Goal: Obtain resource: Download file/media

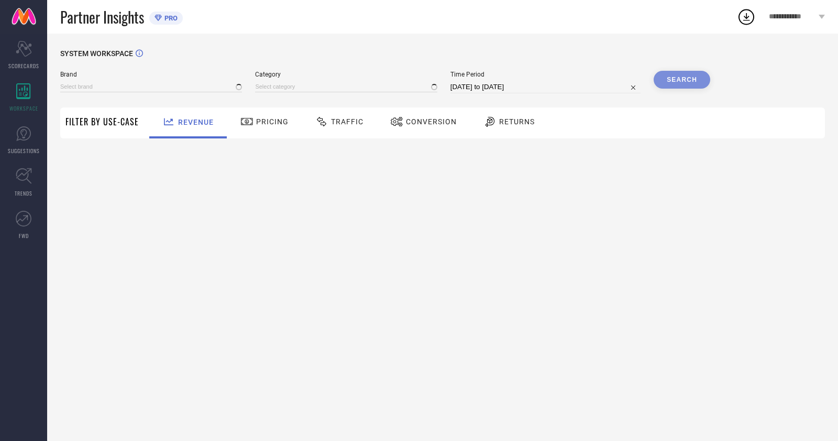
type input "ANUBHUTEE"
type input "All"
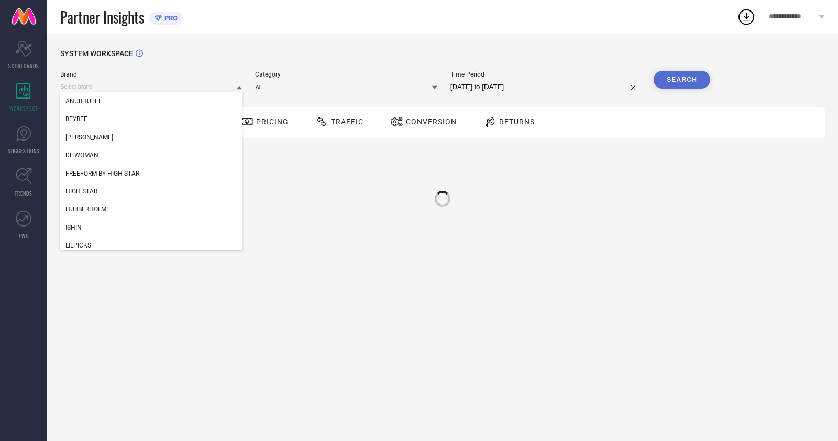
click at [180, 90] on input at bounding box center [151, 86] width 182 height 11
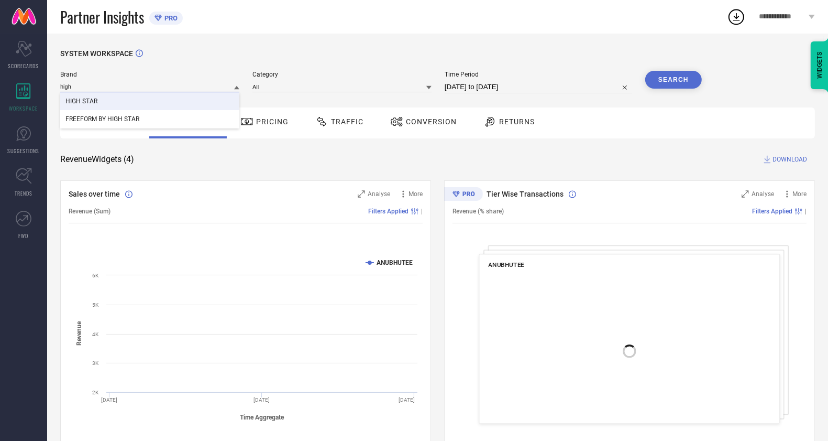
type input "high"
click at [180, 98] on div "HIGH STAR" at bounding box center [149, 101] width 179 height 18
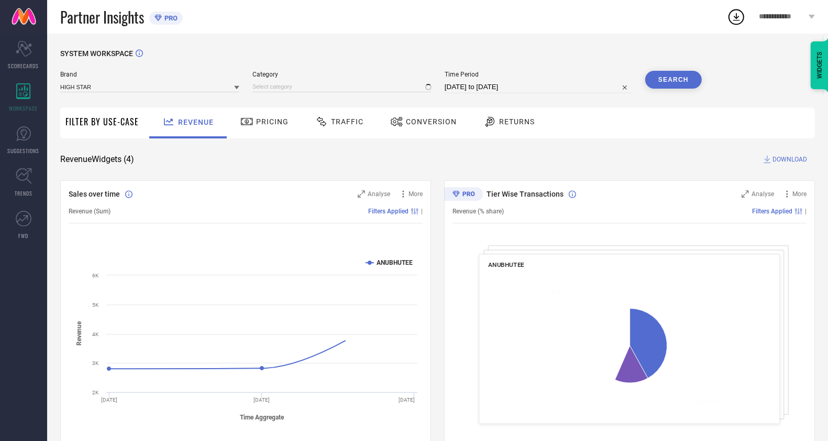
click at [507, 80] on div "Time Period 19-07-2025 to 18-08-2025" at bounding box center [539, 82] width 188 height 23
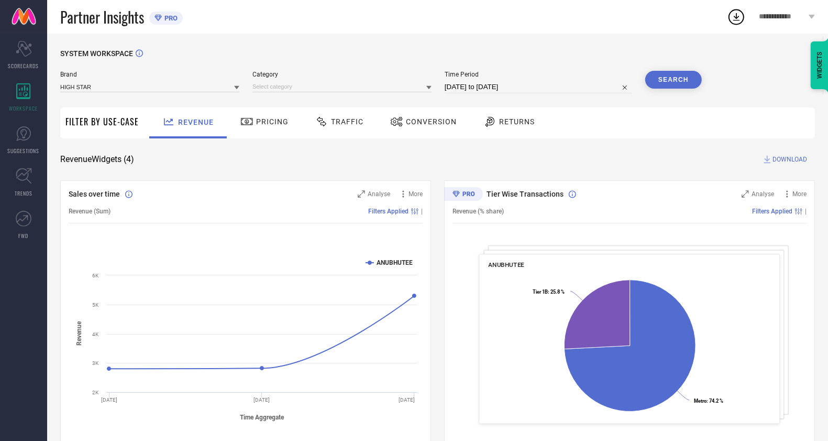
click at [536, 84] on input "19-07-2025 to 18-08-2025" at bounding box center [539, 87] width 188 height 13
select select "6"
select select "2025"
select select "7"
select select "2025"
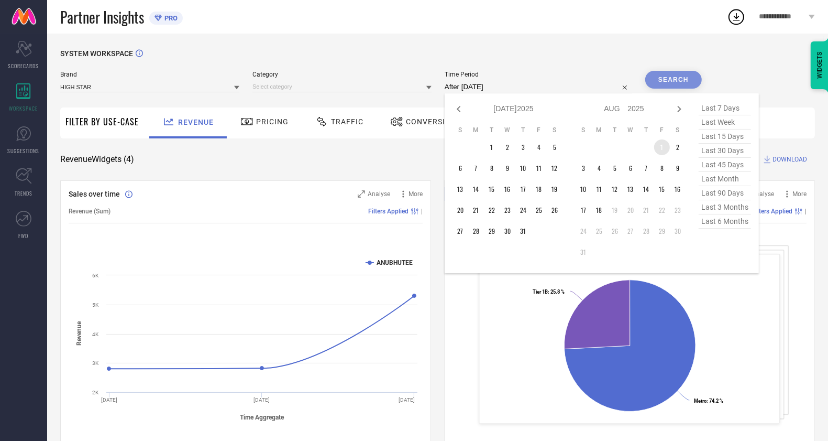
click at [663, 152] on td "1" at bounding box center [662, 147] width 16 height 16
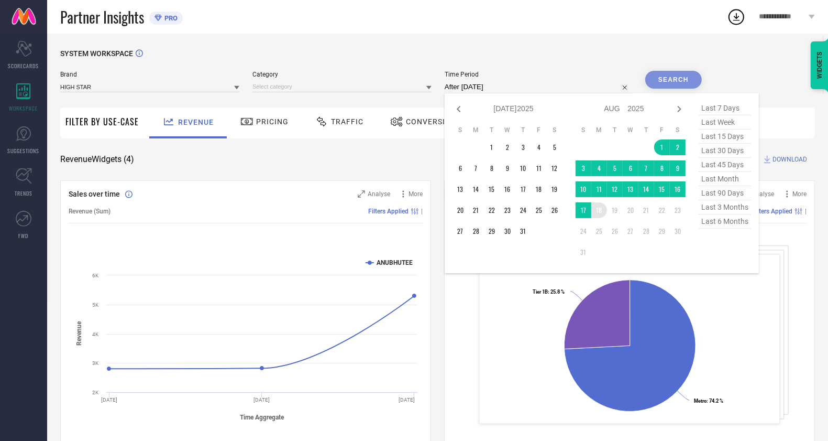
type input "01-08-2025 to 18-08-2025"
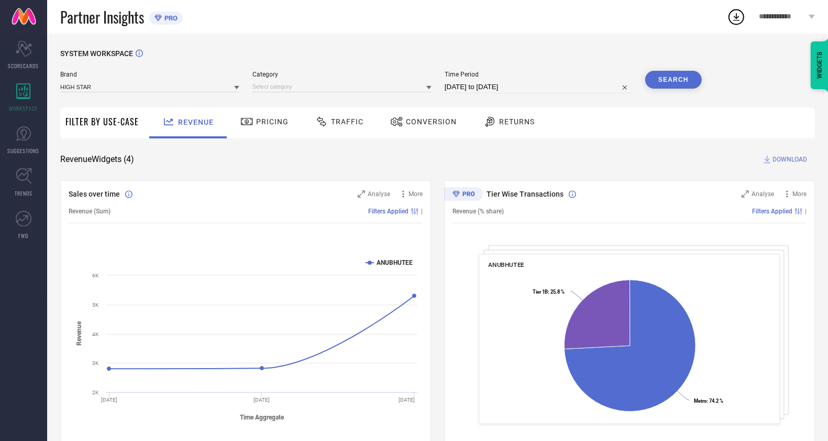
click at [423, 128] on div "Conversion" at bounding box center [424, 122] width 72 height 18
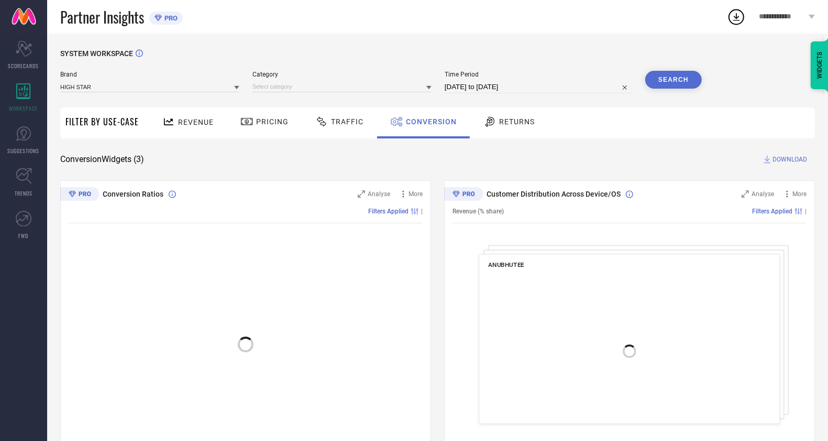
click at [690, 75] on button "Search" at bounding box center [673, 80] width 57 height 18
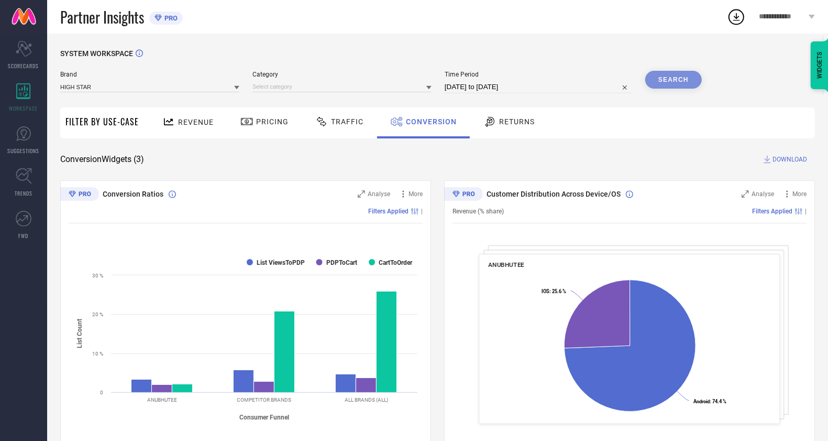
click at [675, 76] on div "Search" at bounding box center [673, 80] width 57 height 18
click at [615, 154] on div "Conversion Widgets ( 3 ) DOWNLOAD" at bounding box center [437, 159] width 755 height 10
click at [286, 74] on span "Category" at bounding box center [341, 74] width 179 height 7
click at [350, 80] on div "Category" at bounding box center [341, 82] width 179 height 23
click at [344, 91] on input at bounding box center [341, 86] width 179 height 11
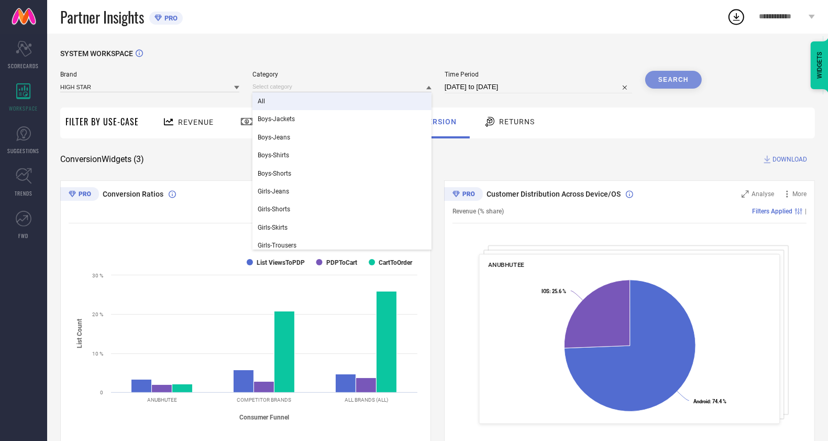
click at [336, 109] on div "All" at bounding box center [341, 101] width 179 height 18
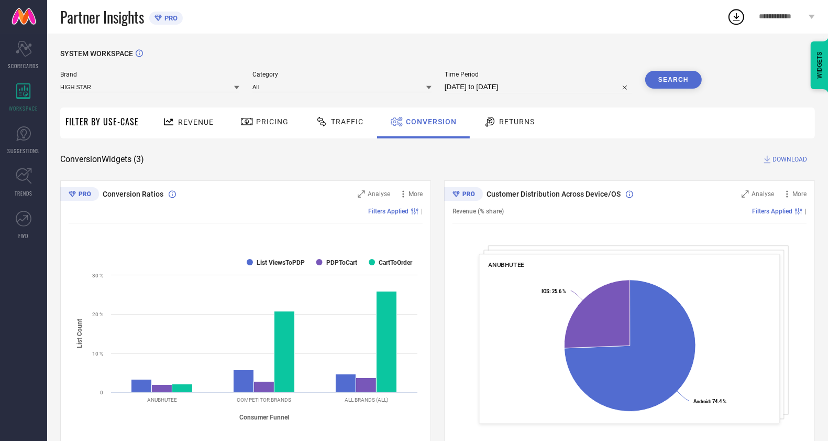
click at [684, 83] on button "Search" at bounding box center [673, 80] width 57 height 18
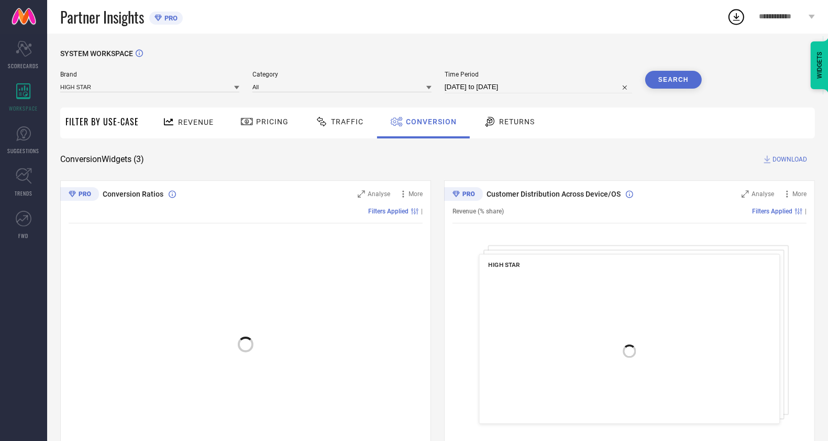
click at [789, 159] on span "DOWNLOAD" at bounding box center [790, 159] width 35 height 10
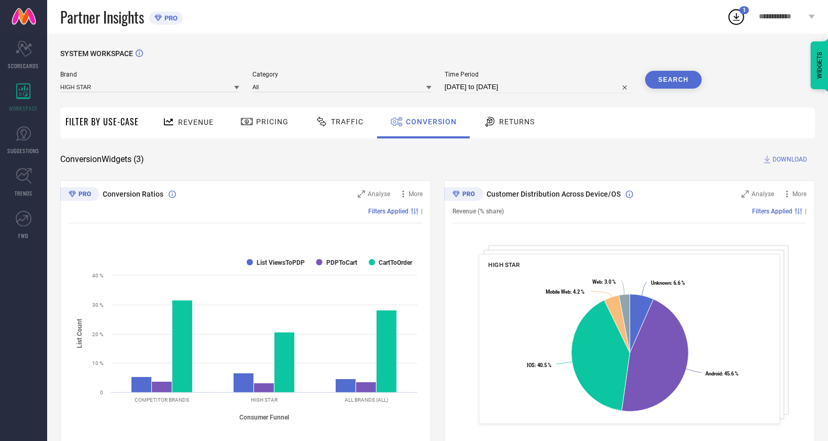
click at [737, 14] on icon at bounding box center [736, 16] width 19 height 19
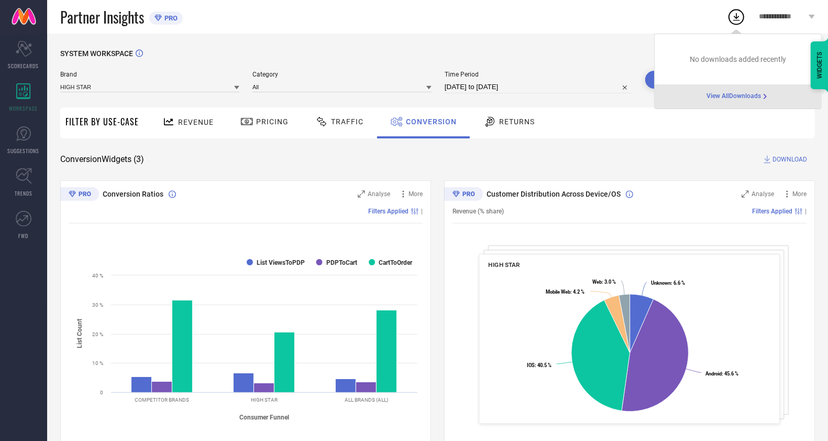
click at [741, 93] on span "View All Downloads" at bounding box center [734, 96] width 54 height 8
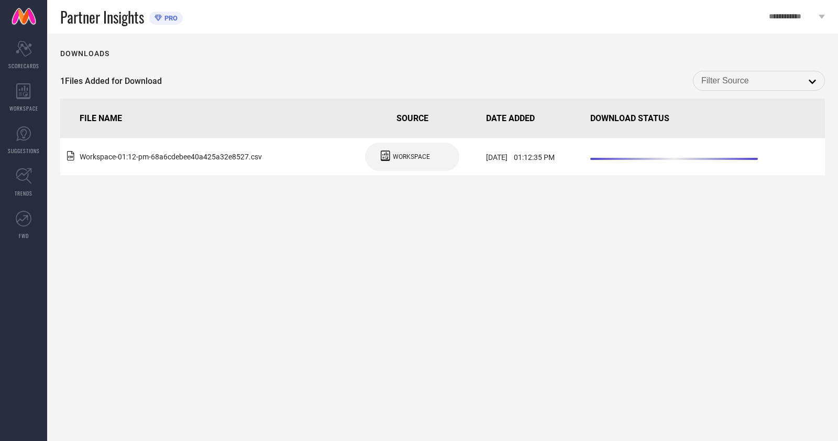
click at [756, 74] on input at bounding box center [758, 81] width 115 height 14
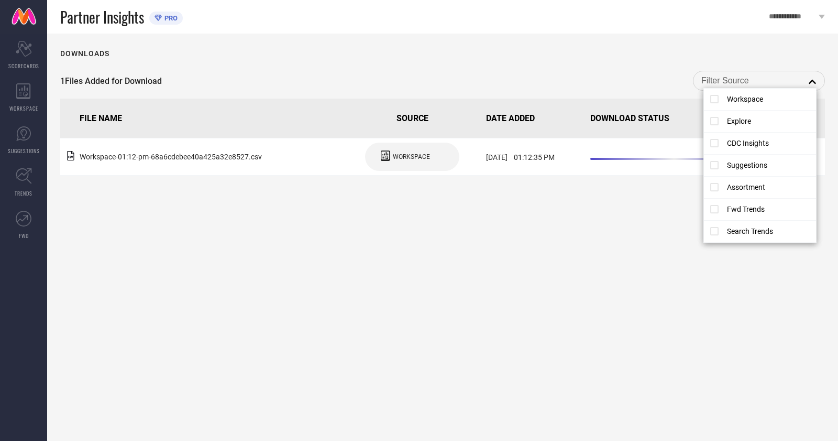
drag, startPoint x: 615, startPoint y: 75, endPoint x: 547, endPoint y: 83, distance: 68.1
click at [614, 74] on div "1 Files Added for Download close" at bounding box center [442, 81] width 765 height 20
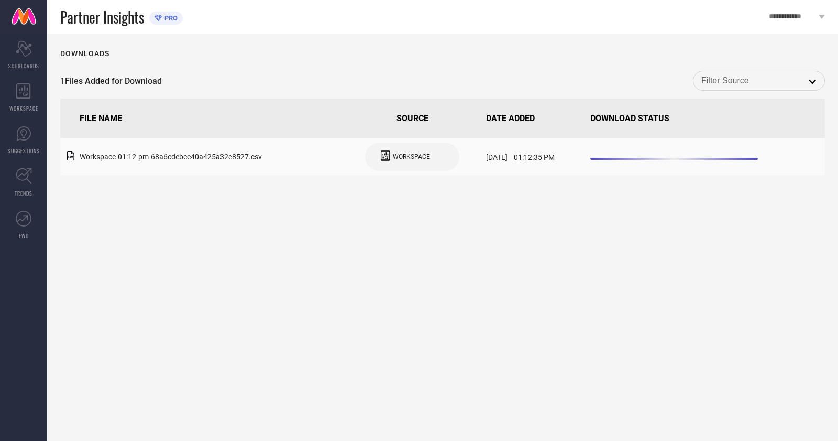
click at [383, 148] on div "WORKSPACE" at bounding box center [412, 157] width 63 height 18
click at [393, 157] on span "WORKSPACE" at bounding box center [411, 156] width 37 height 7
click at [388, 233] on div "Downloads 1 Files Added for Download open FILE NAME SOURCE DATE ADDED DOWNLOAD …" at bounding box center [442, 237] width 791 height 407
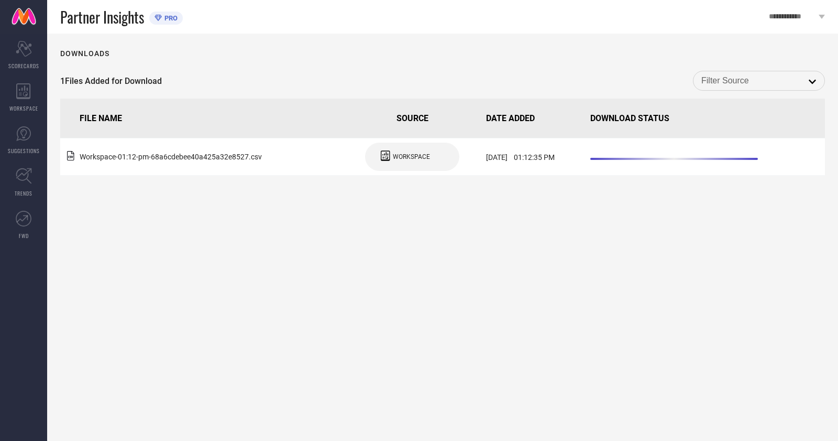
click at [788, 78] on input at bounding box center [758, 81] width 115 height 14
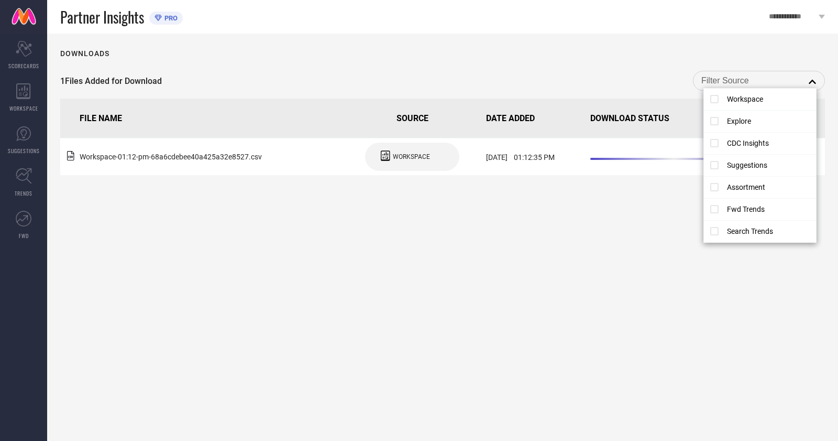
click at [597, 80] on div "1 Files Added for Download close" at bounding box center [442, 81] width 765 height 20
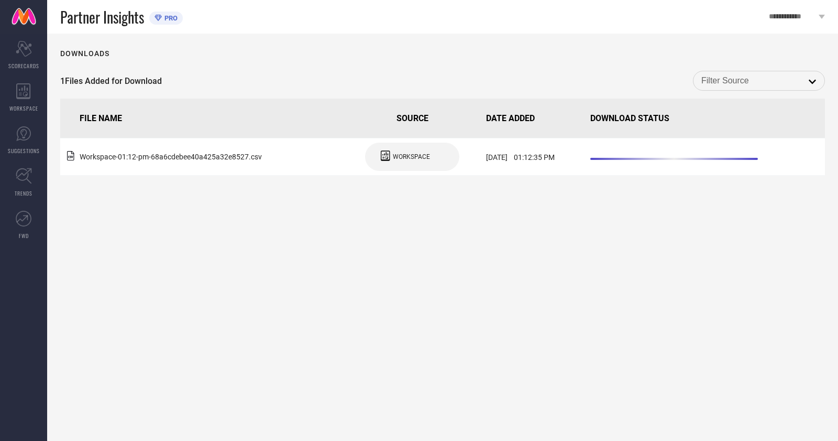
click at [540, 79] on div "1 Files Added for Download open" at bounding box center [442, 81] width 765 height 20
click at [573, 60] on div "Downloads 1 Files Added for Download open FILE NAME SOURCE DATE ADDED DOWNLOAD …" at bounding box center [442, 237] width 791 height 407
click at [566, 71] on div "1 Files Added for Download open" at bounding box center [442, 81] width 765 height 20
click at [53, 1] on div "Partner Insights PRO" at bounding box center [401, 17] width 709 height 34
click at [637, 71] on div "1 Files Added for Download open" at bounding box center [442, 81] width 765 height 20
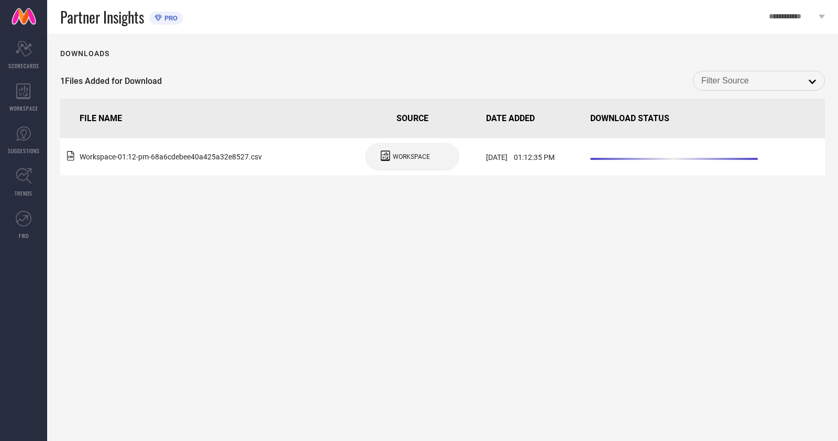
click at [553, 63] on div "Downloads 1 Files Added for Download open FILE NAME SOURCE DATE ADDED DOWNLOAD …" at bounding box center [442, 237] width 791 height 407
